Goal: Navigation & Orientation: Find specific page/section

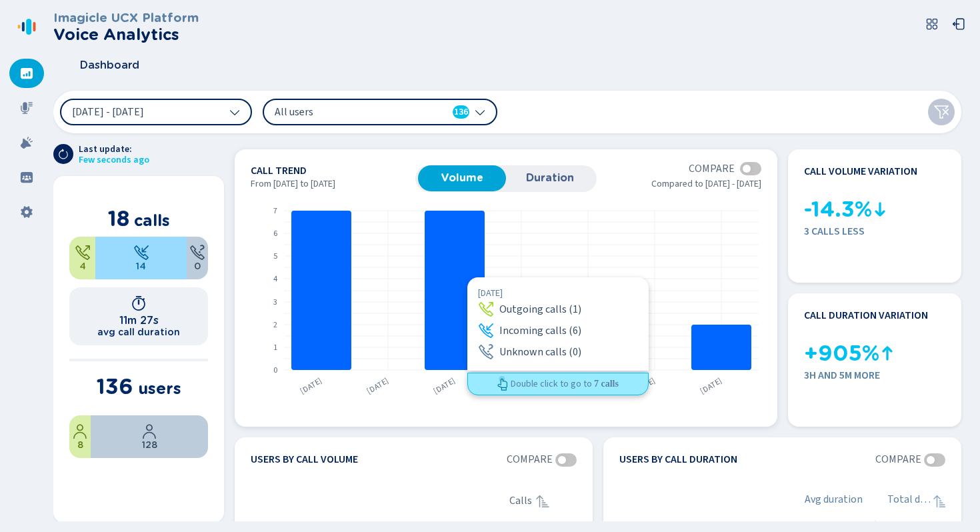
click at [467, 277] on rect at bounding box center [455, 290] width 60 height 159
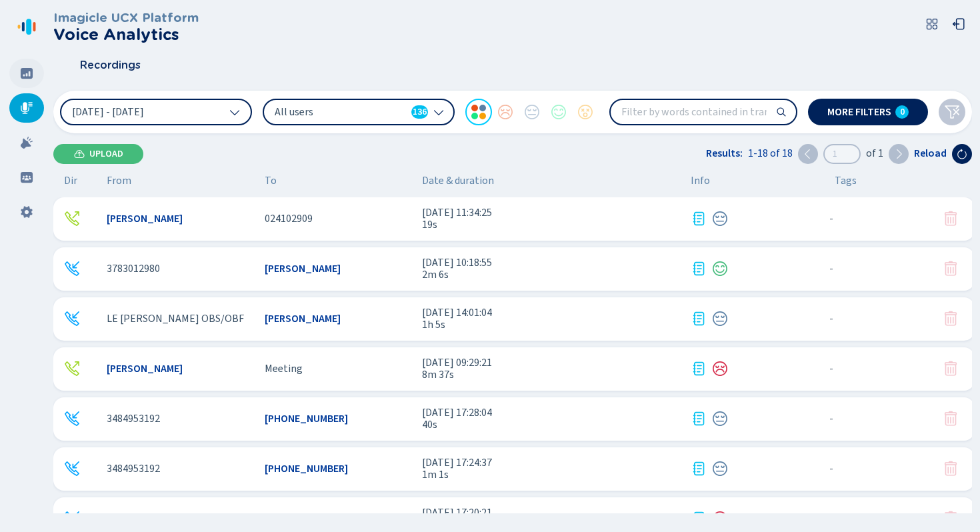
click at [20, 77] on icon at bounding box center [26, 73] width 13 height 13
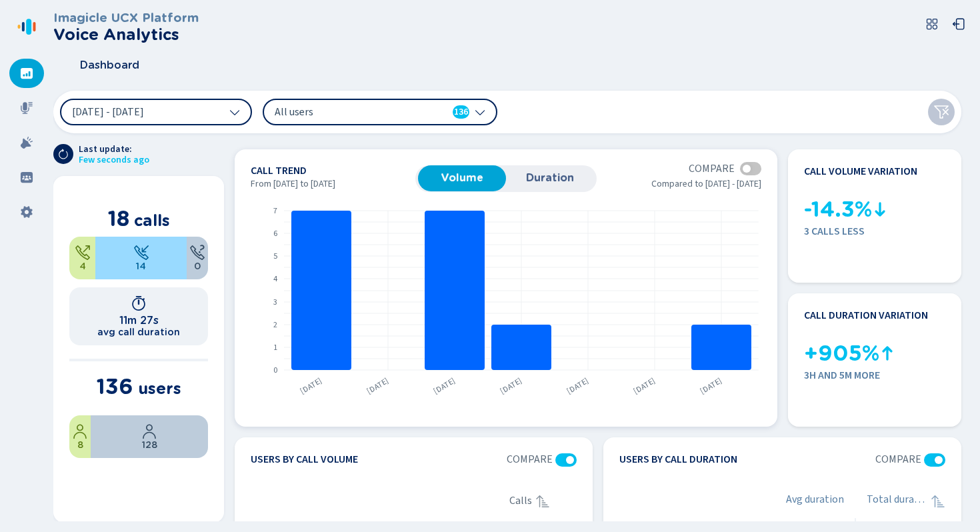
click at [749, 172] on div at bounding box center [750, 168] width 21 height 13
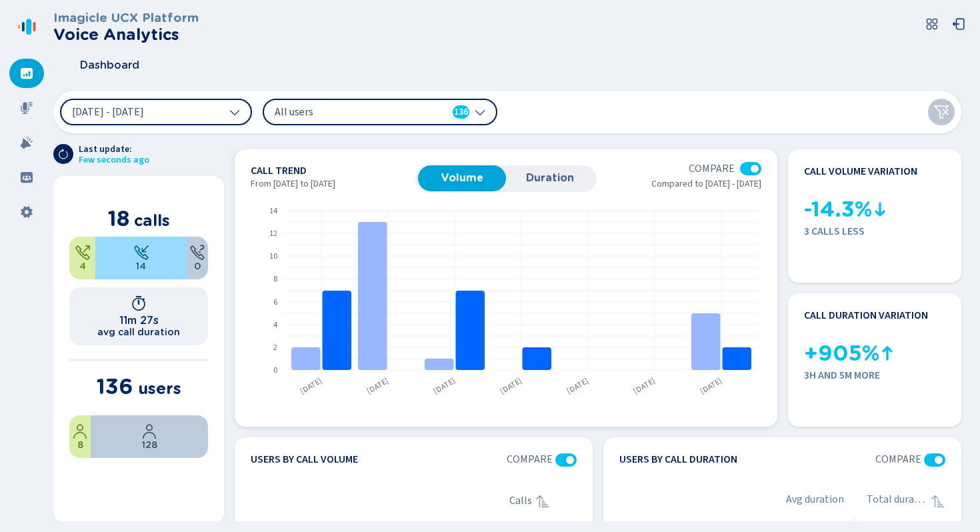
click at [749, 172] on div at bounding box center [750, 168] width 21 height 13
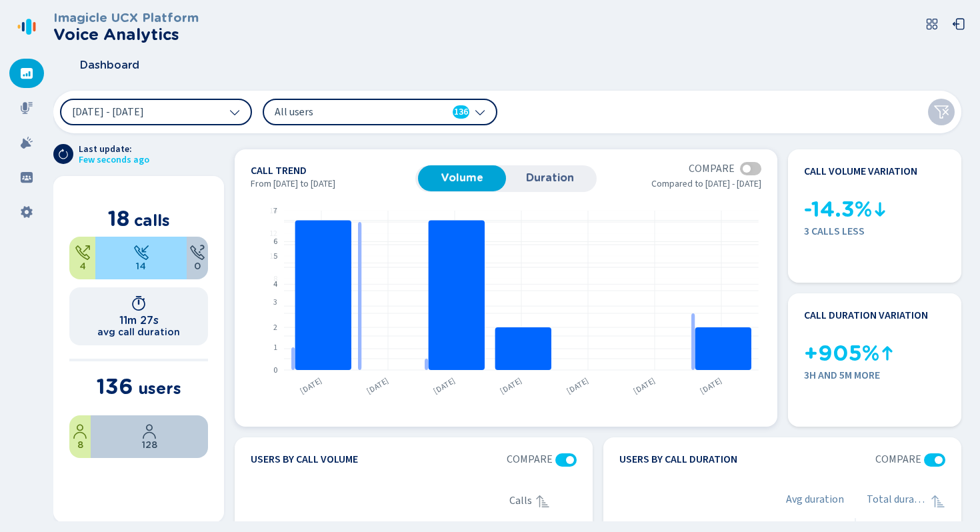
click at [749, 172] on div at bounding box center [750, 168] width 21 height 13
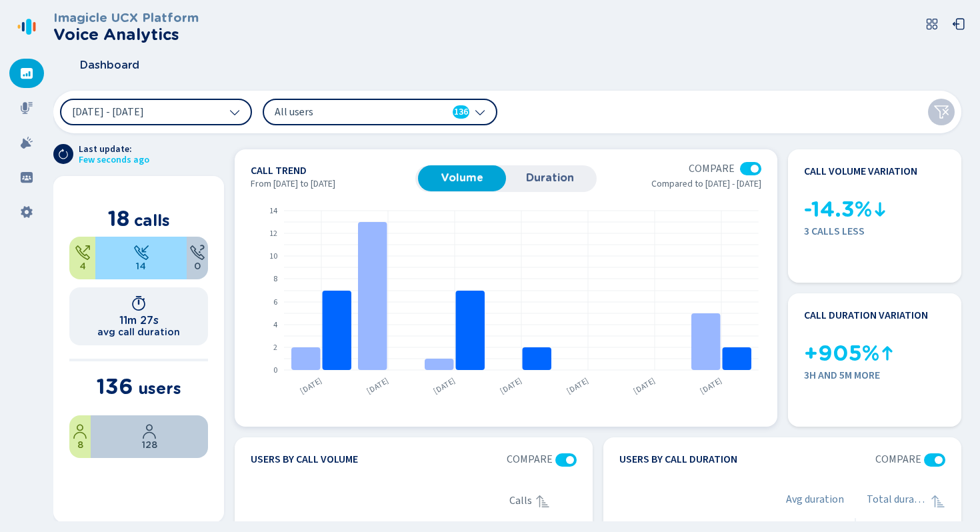
click at [538, 165] on button "Duration" at bounding box center [550, 177] width 88 height 25
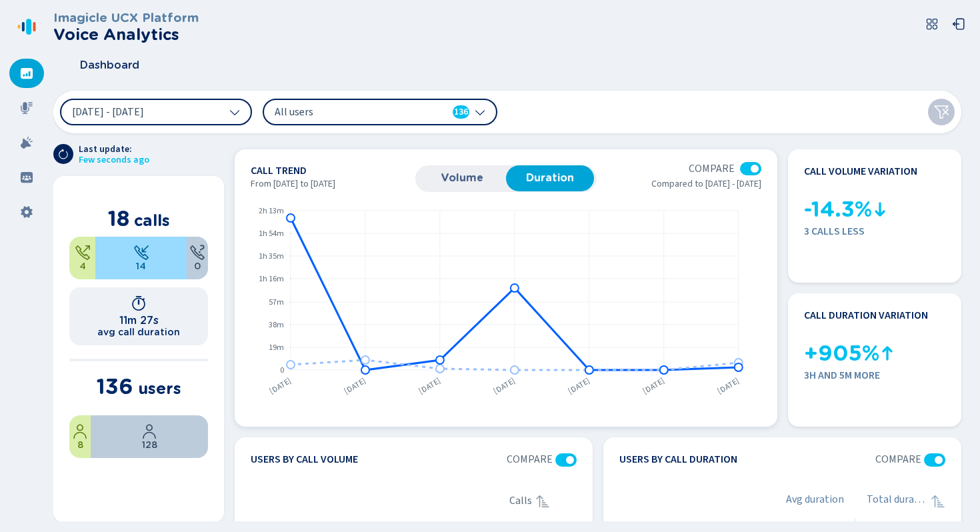
click at [470, 177] on span "Volume" at bounding box center [462, 178] width 75 height 12
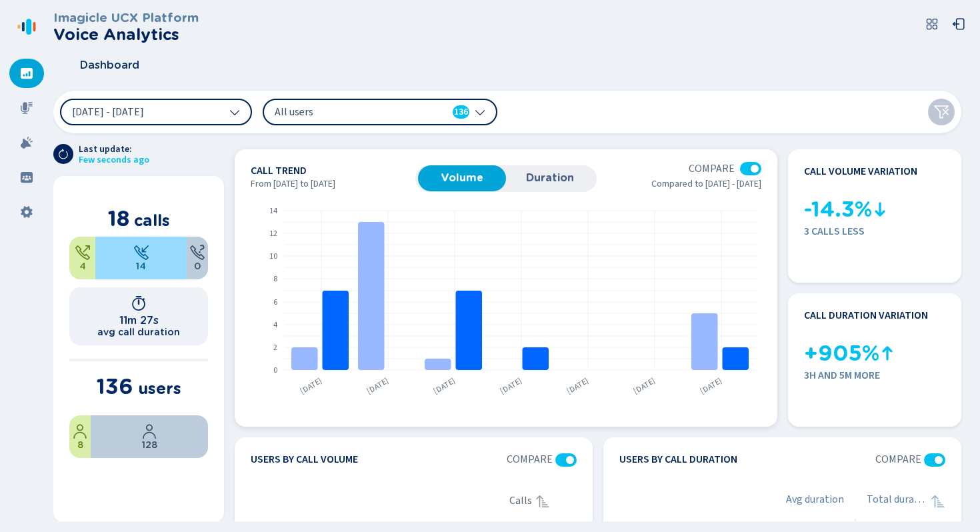
click at [557, 177] on span "Duration" at bounding box center [550, 178] width 75 height 12
